Goal: Task Accomplishment & Management: Complete application form

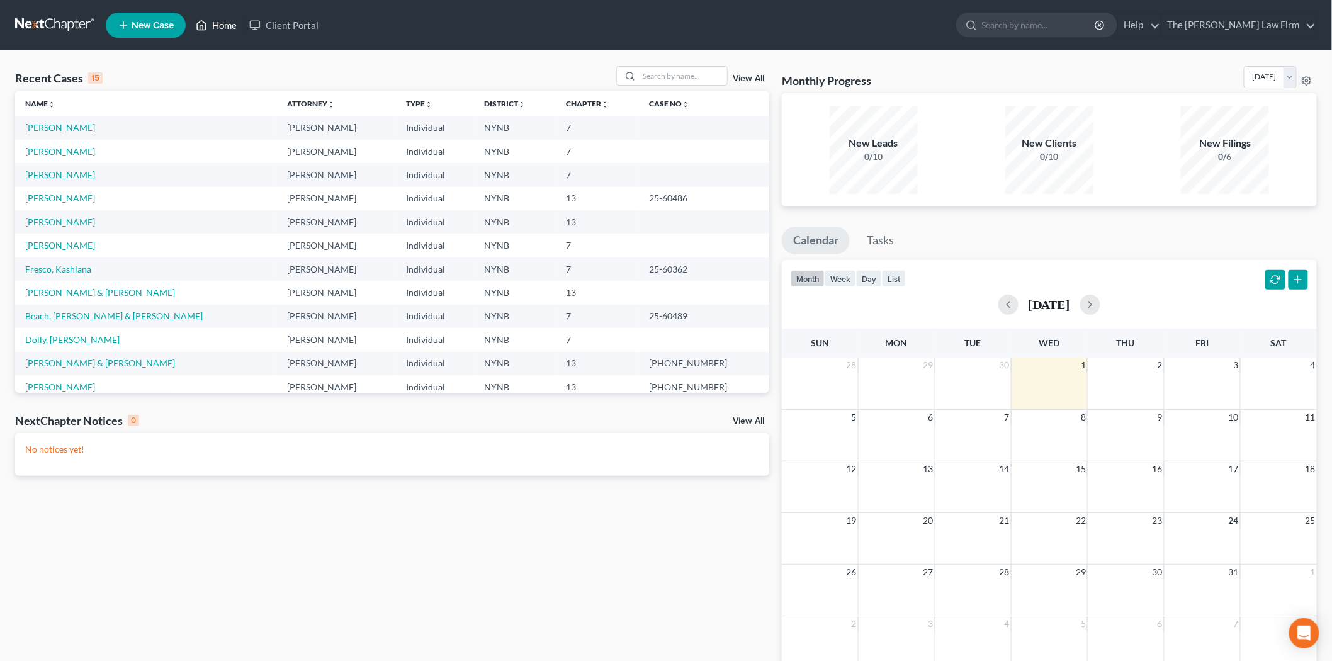
click at [200, 23] on icon at bounding box center [201, 25] width 11 height 15
click at [152, 32] on link "New Case" at bounding box center [146, 25] width 80 height 25
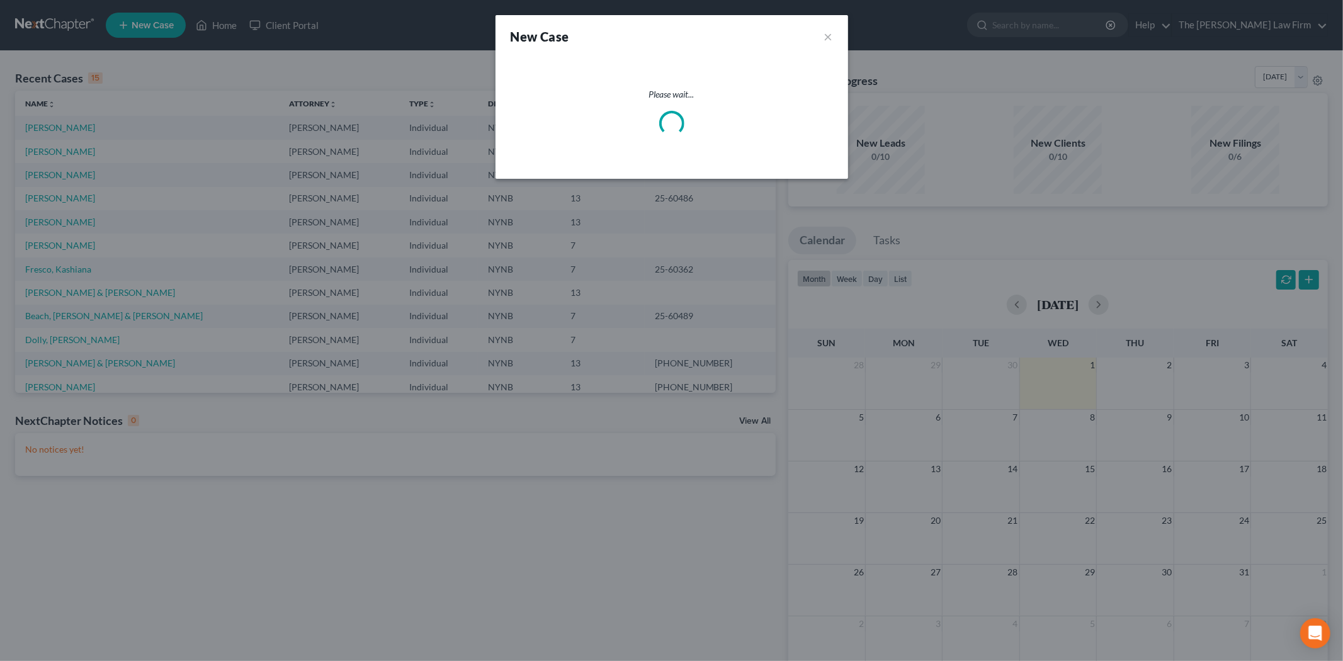
select select "54"
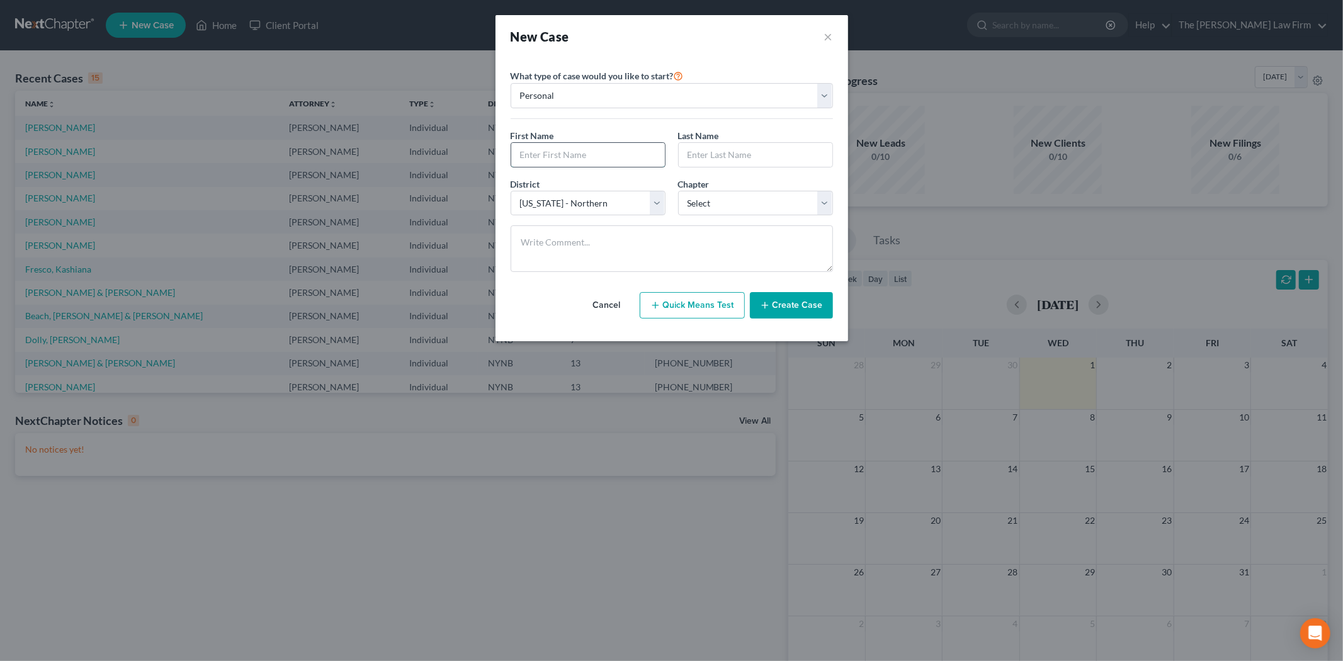
click at [585, 148] on input "text" at bounding box center [588, 155] width 154 height 24
click at [754, 206] on select "Select 7 11 12 13" at bounding box center [755, 203] width 155 height 25
select select "0"
click at [678, 191] on select "Select 7 11 12 13" at bounding box center [755, 203] width 155 height 25
click at [674, 305] on button "Quick Means Test" at bounding box center [692, 305] width 105 height 26
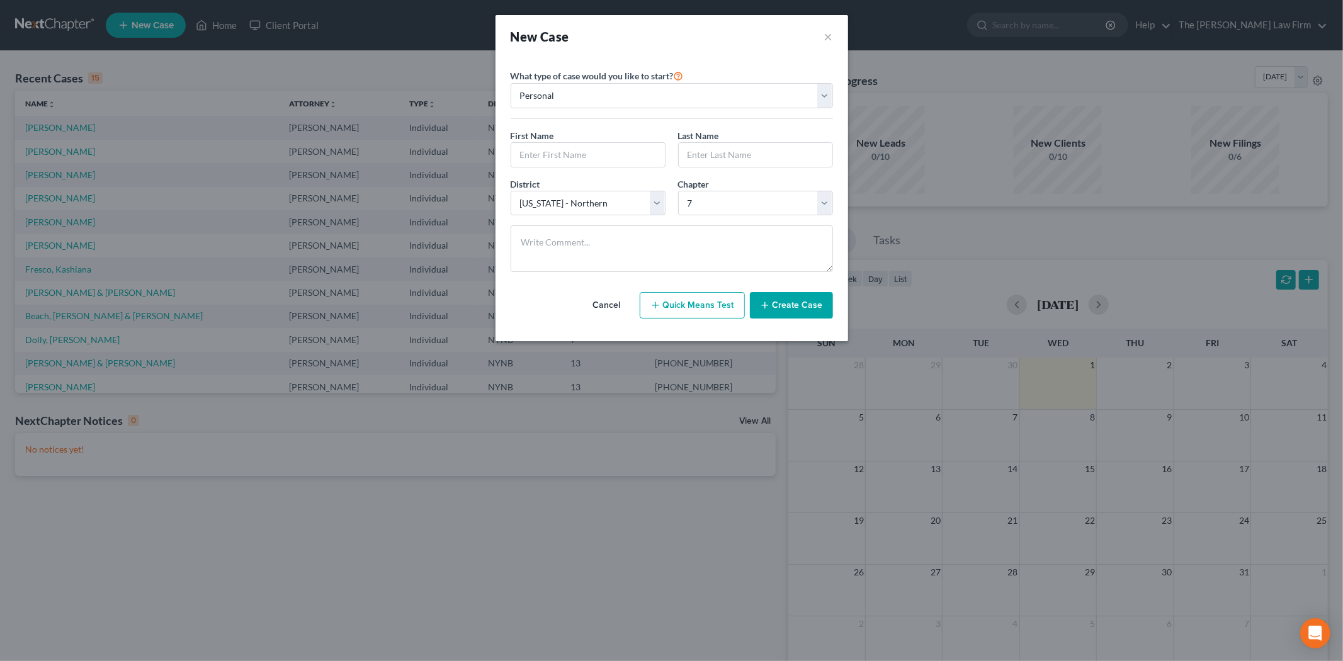
select select "35"
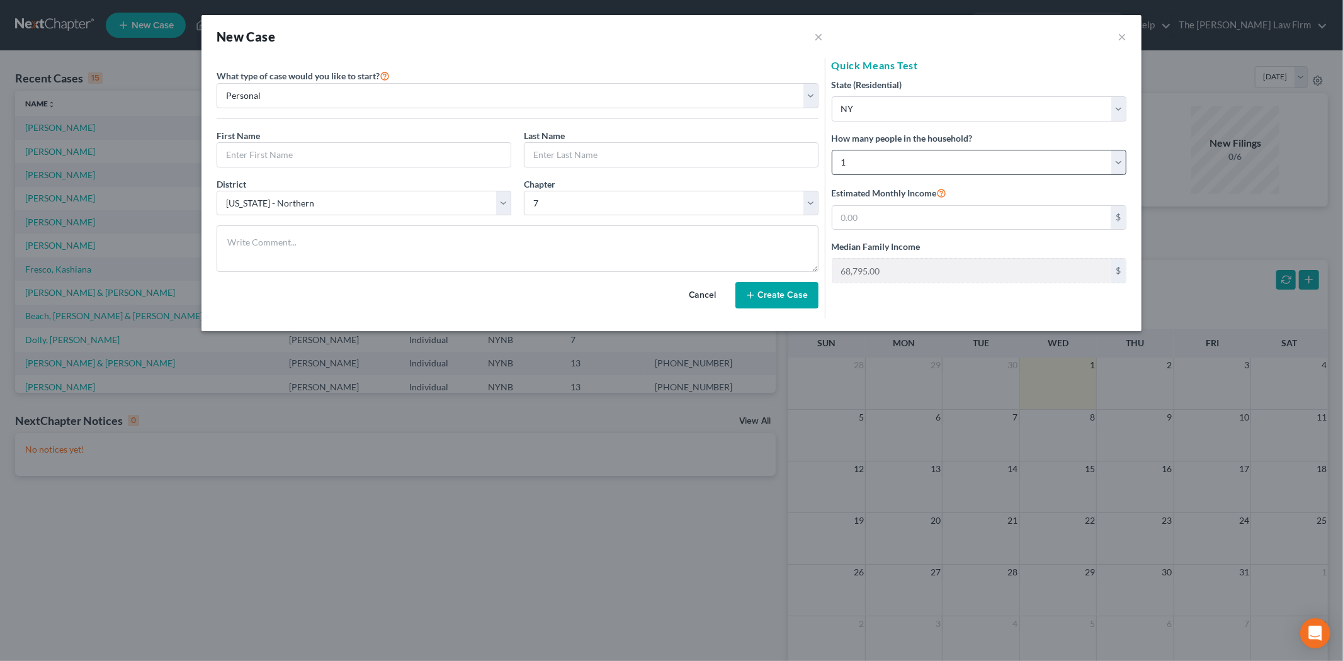
drag, startPoint x: 907, startPoint y: 176, endPoint x: 905, endPoint y: 169, distance: 7.8
click at [905, 174] on div "State (Residential) * State [US_STATE] AK AR AZ CA CO CT DE DC [GEOGRAPHIC_DATA…" at bounding box center [979, 180] width 295 height 205
drag, startPoint x: 841, startPoint y: 172, endPoint x: 829, endPoint y: 172, distance: 12.0
click at [830, 172] on div "Quick Means Test State (Residential) * State [US_STATE] AK AR AZ CA CO CT DE DC…" at bounding box center [978, 188] width 307 height 261
select select "1"
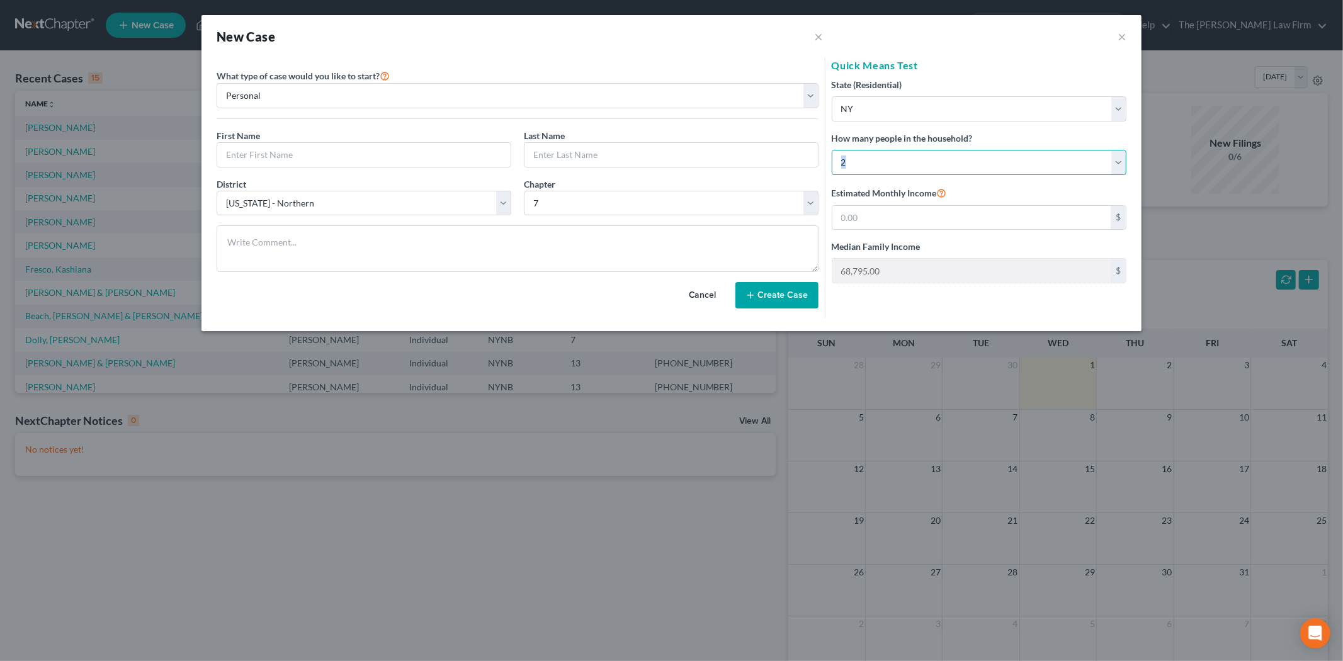
click at [832, 150] on select "Select 1 2 3 4 5 6 7 8 9 10 11 12 13 14 15 16 17 18 19 20" at bounding box center [979, 162] width 295 height 25
type input "89,052.00"
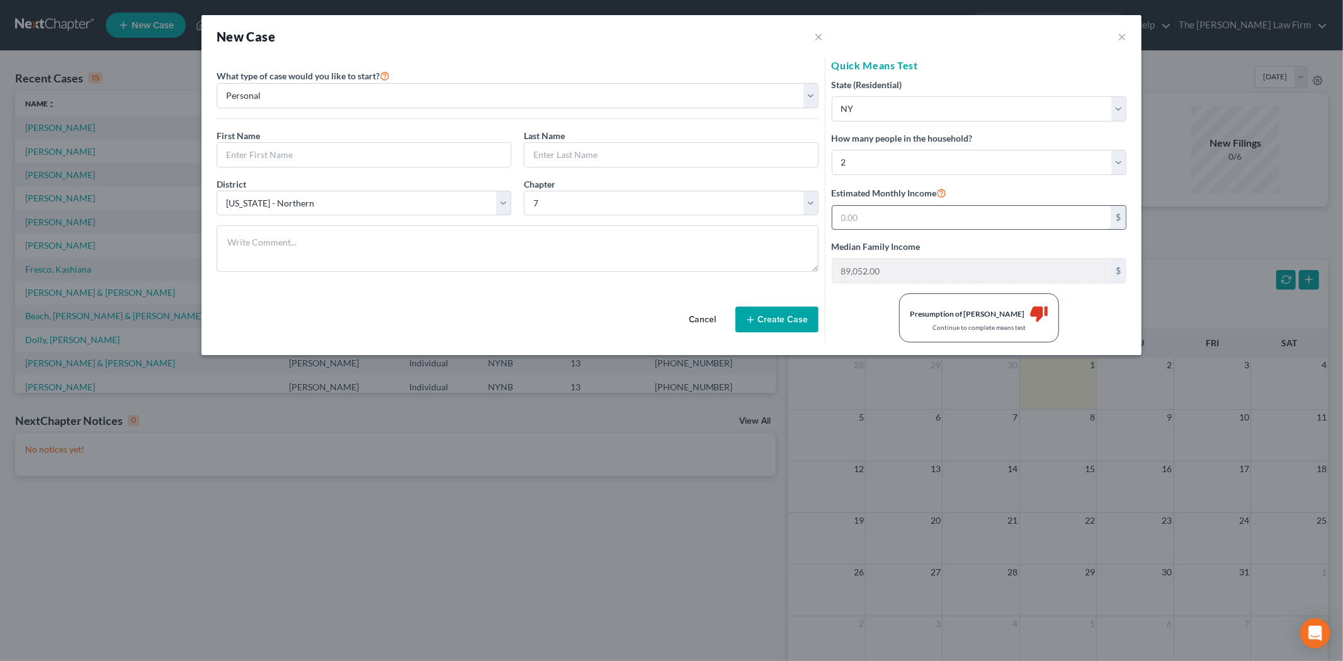
click at [895, 220] on input "text" at bounding box center [971, 218] width 278 height 24
type input "2"
click at [1119, 34] on button "×" at bounding box center [1121, 36] width 9 height 15
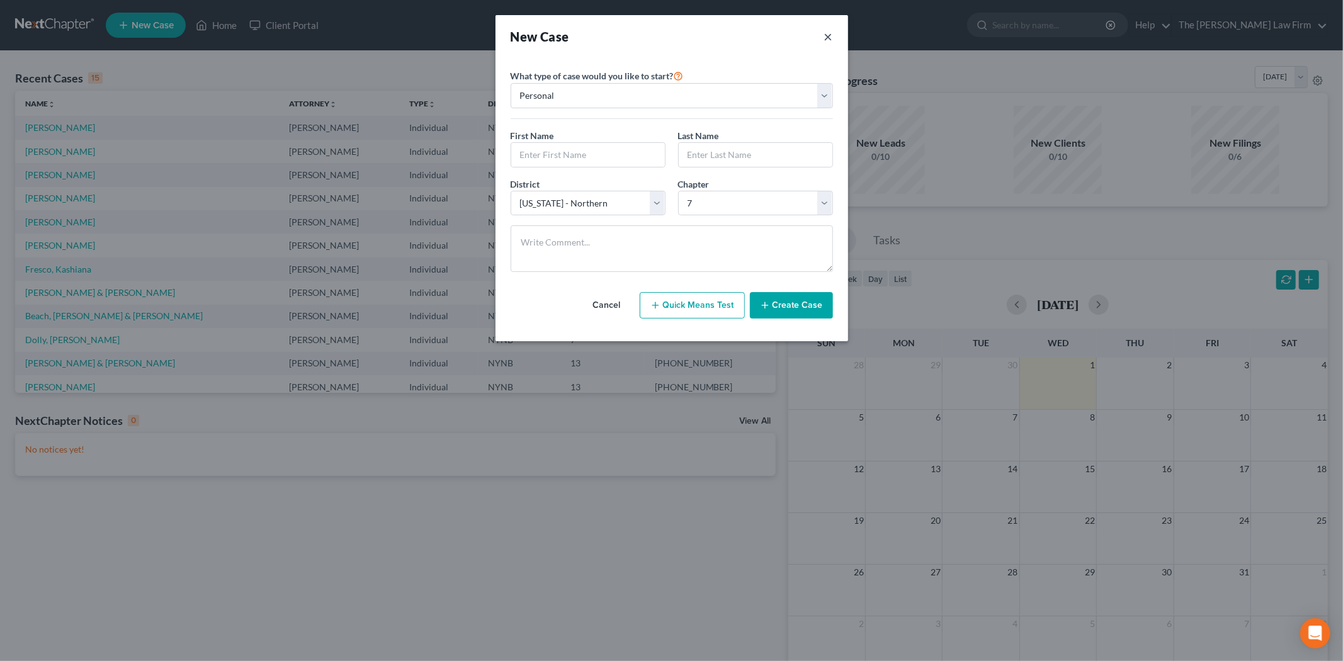
click at [824, 35] on button "×" at bounding box center [828, 37] width 9 height 18
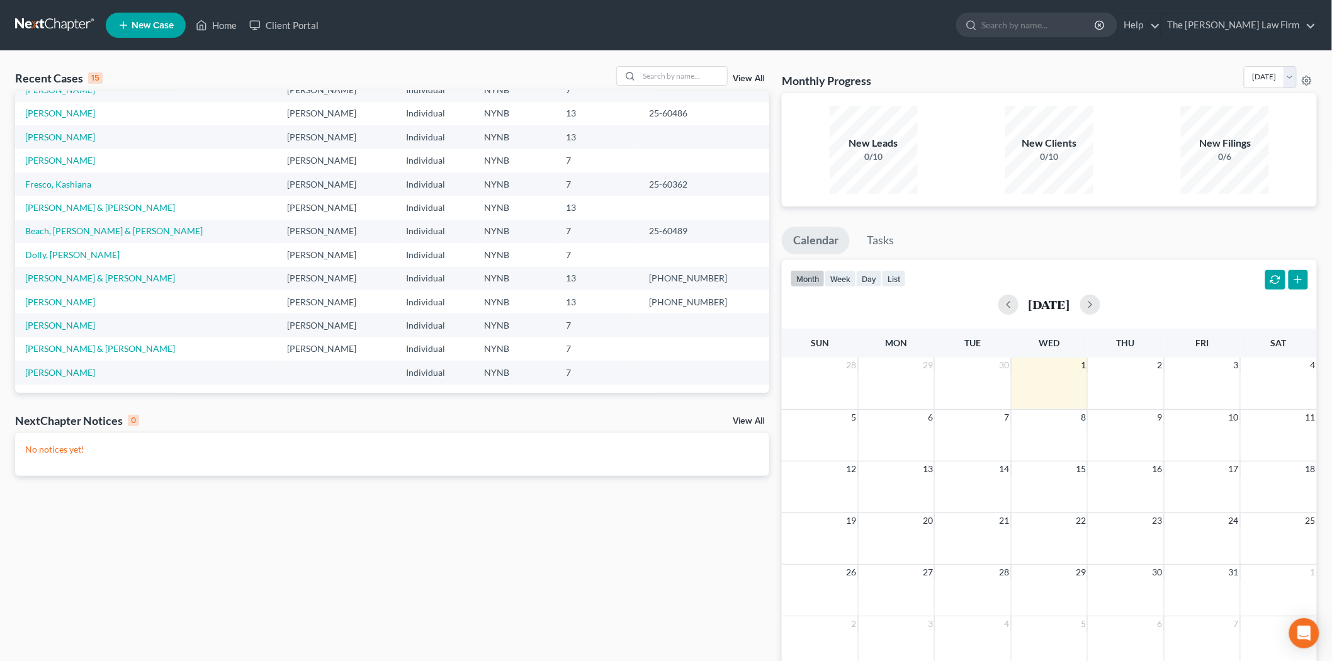
scroll to position [86, 0]
